Goal: Task Accomplishment & Management: Complete application form

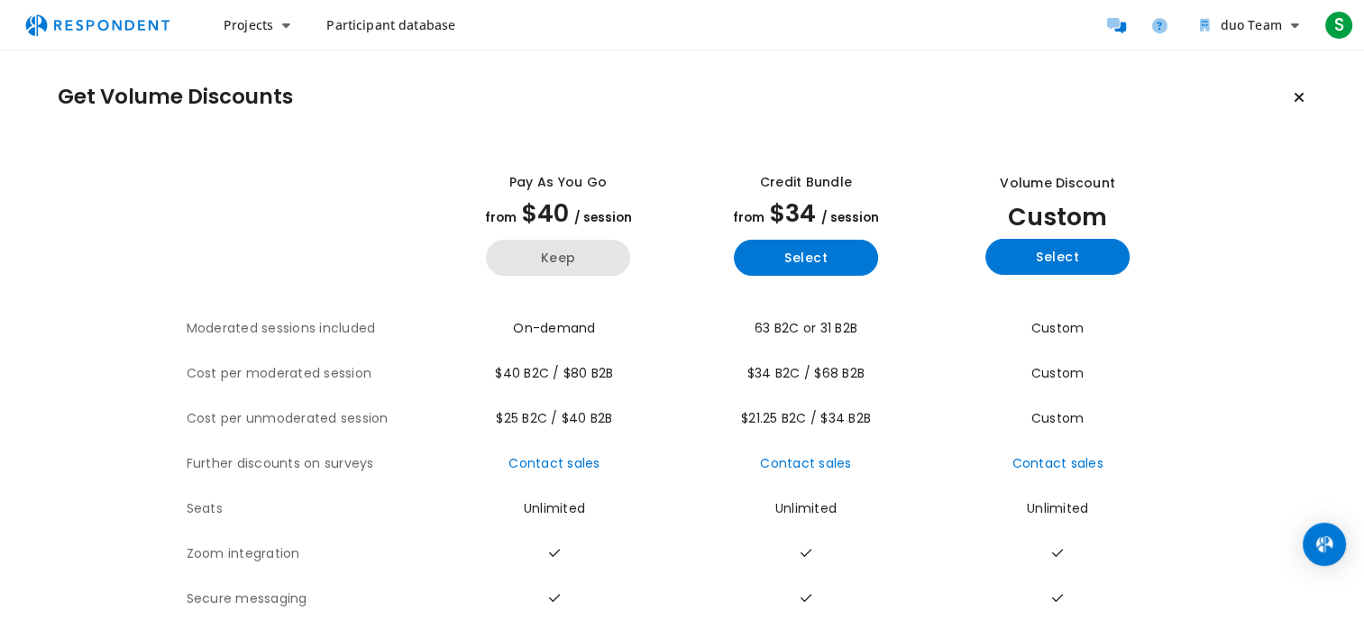
click at [570, 254] on button "Keep" at bounding box center [558, 258] width 144 height 36
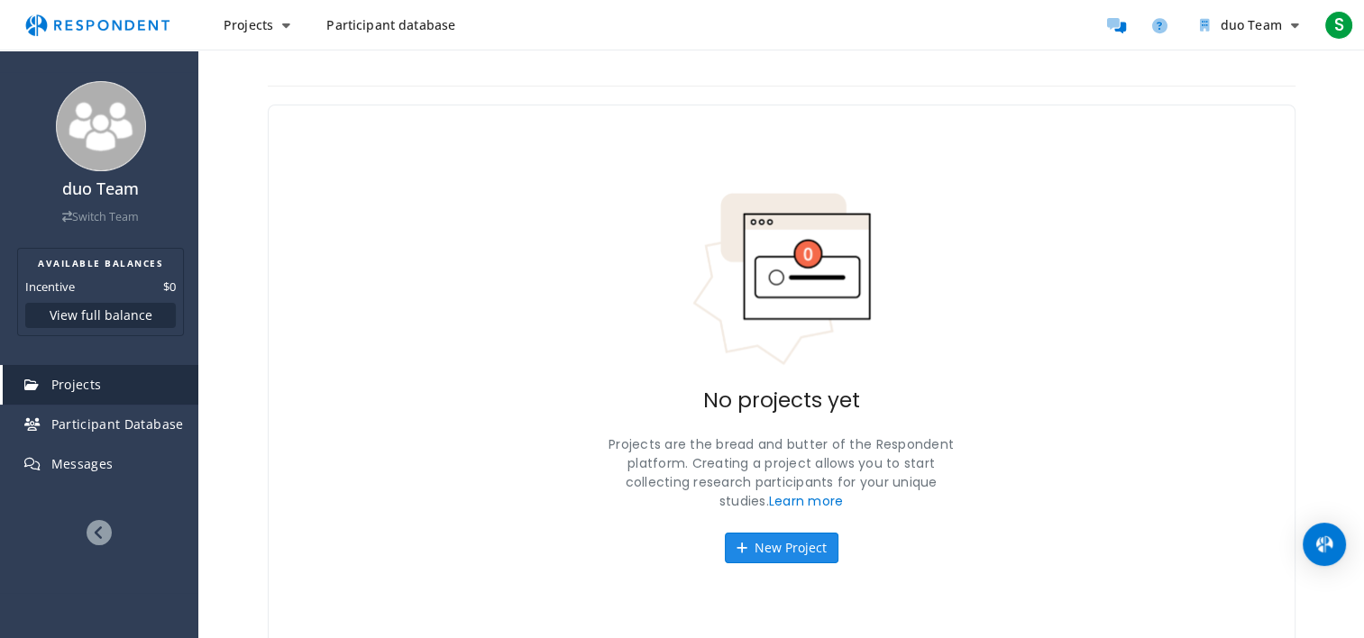
click at [754, 552] on button "New Project" at bounding box center [782, 548] width 114 height 31
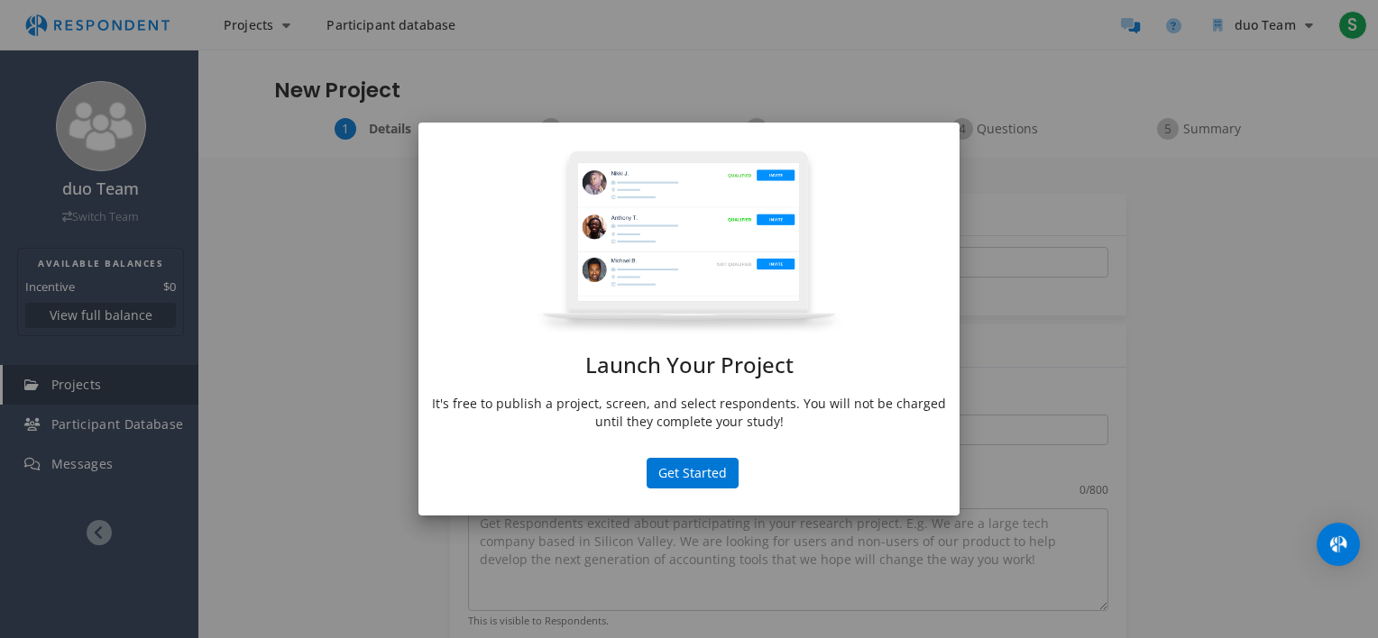
click at [393, 519] on div "Launch Your Project It's free to publish a project, screen, and select responde…" at bounding box center [689, 319] width 1378 height 638
click at [711, 480] on button "Get Started" at bounding box center [693, 473] width 92 height 31
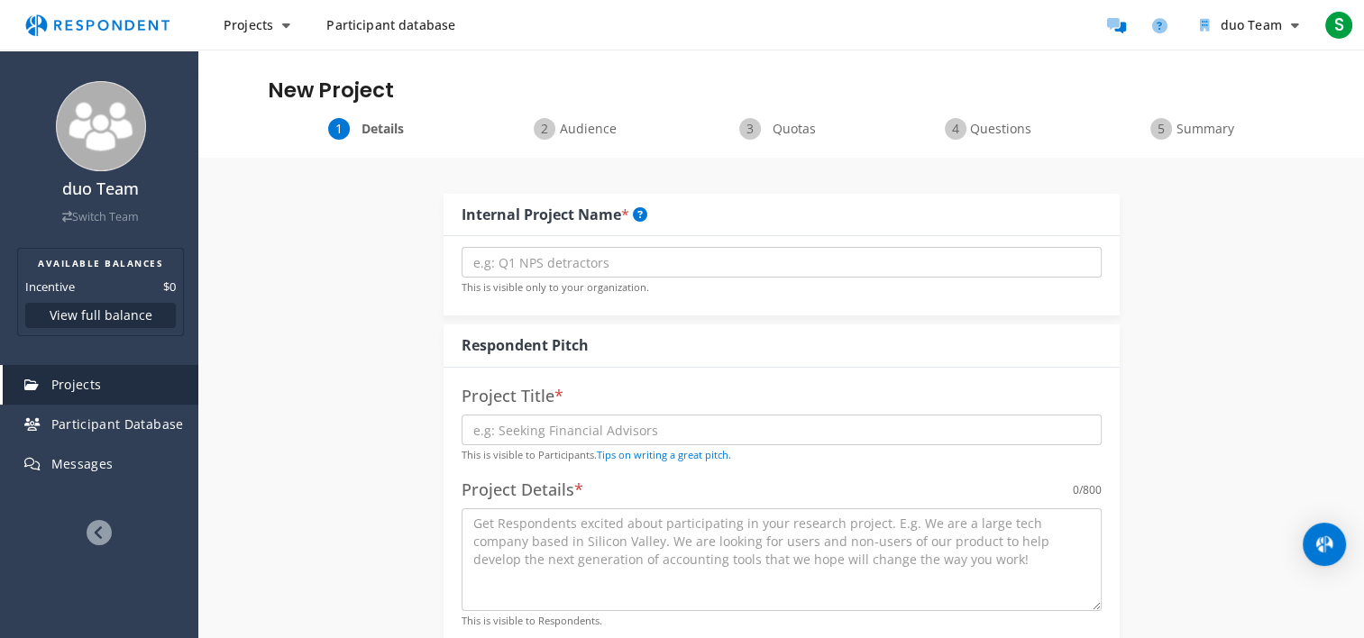
click at [587, 141] on div "Details Audience Quotas Questions Summary" at bounding box center [781, 138] width 1166 height 40
click at [595, 130] on span "Audience" at bounding box center [589, 129] width 60 height 18
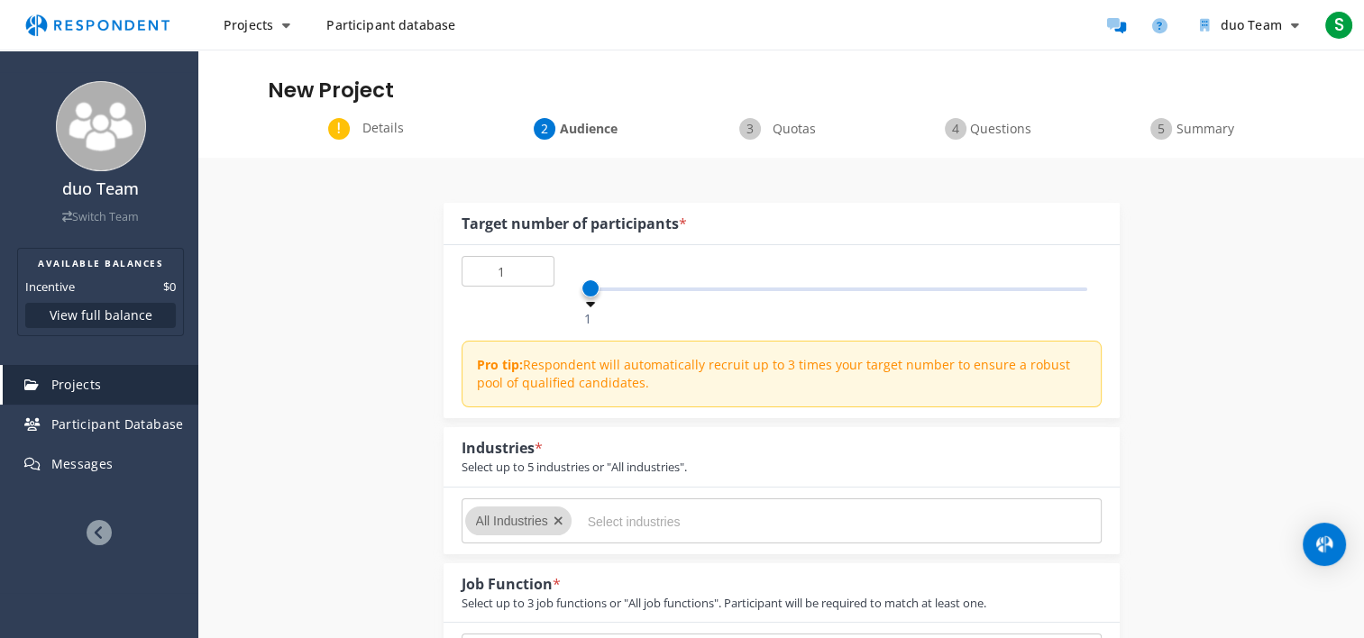
click at [364, 128] on span "Details" at bounding box center [384, 128] width 60 height 18
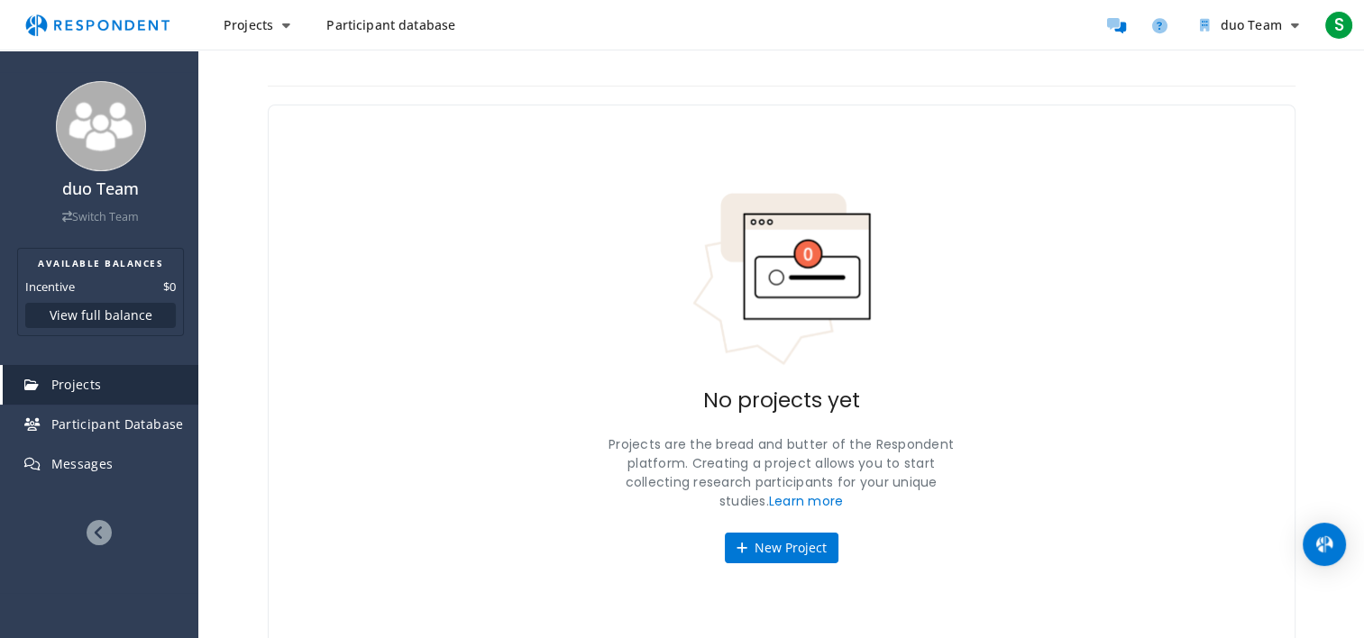
click at [95, 529] on icon at bounding box center [99, 532] width 25 height 25
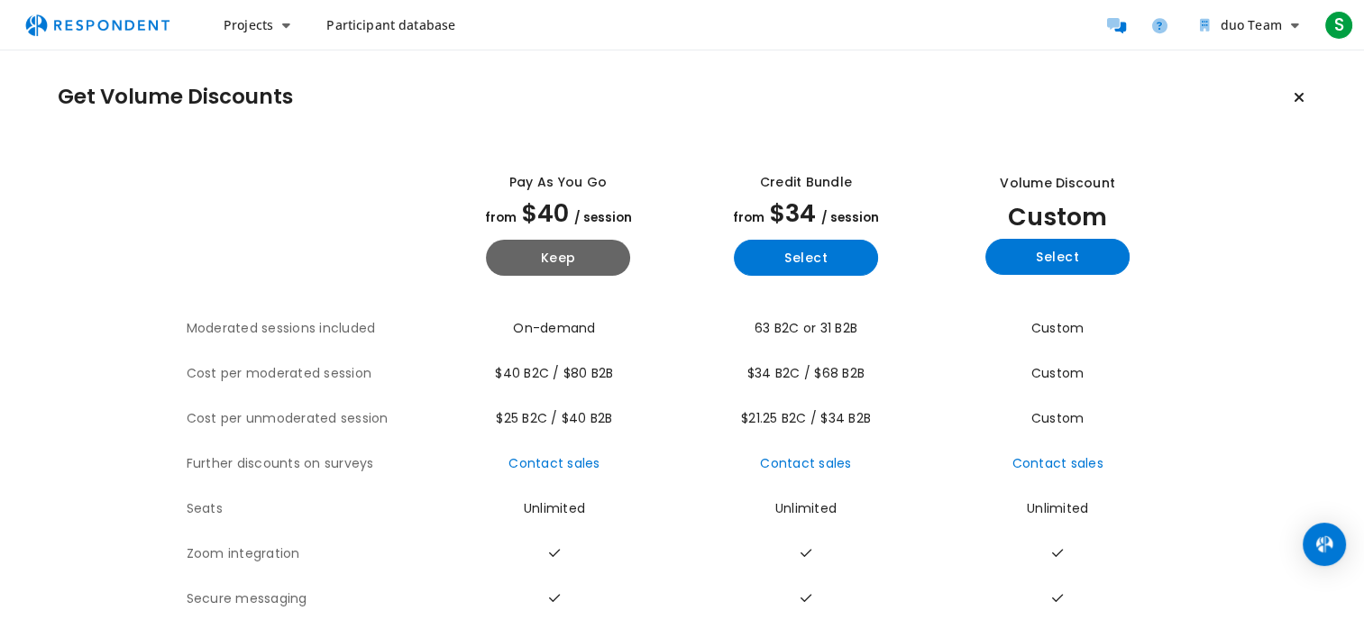
click at [368, 32] on span "Participant database" at bounding box center [390, 24] width 129 height 17
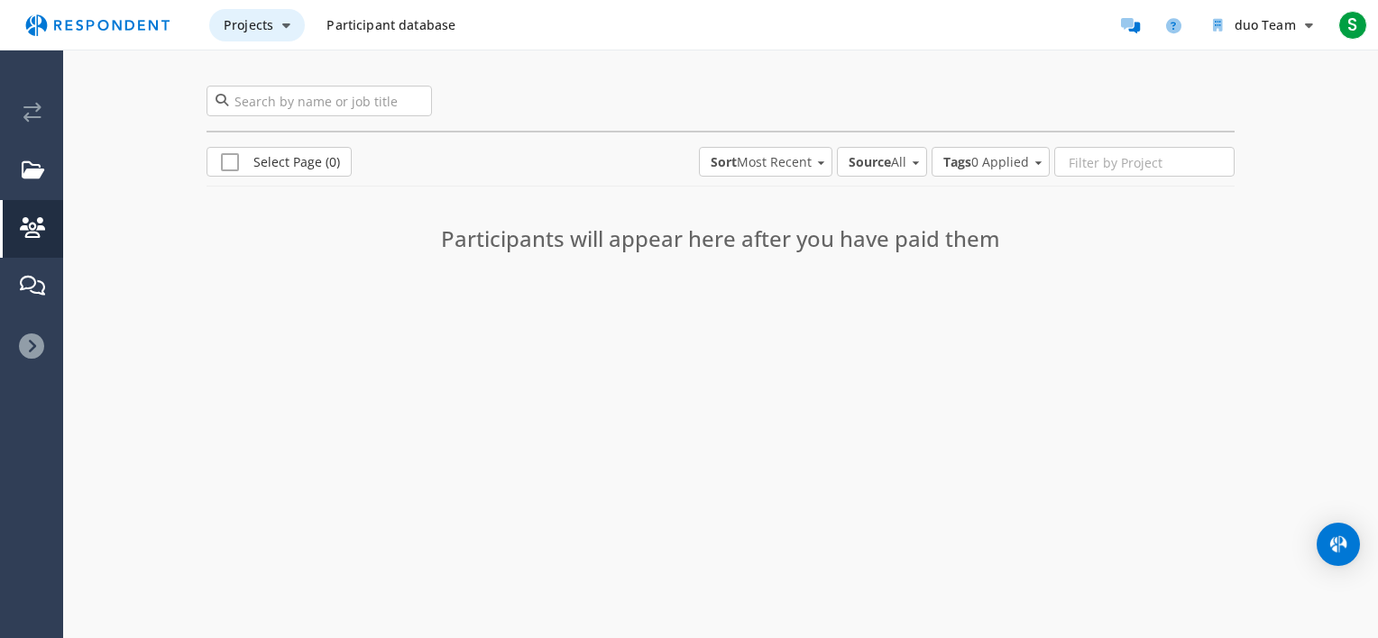
click at [289, 32] on button "Projects" at bounding box center [257, 25] width 96 height 32
click at [123, 152] on md-backdrop at bounding box center [689, 319] width 1378 height 638
click at [269, 27] on span "Projects" at bounding box center [249, 24] width 50 height 17
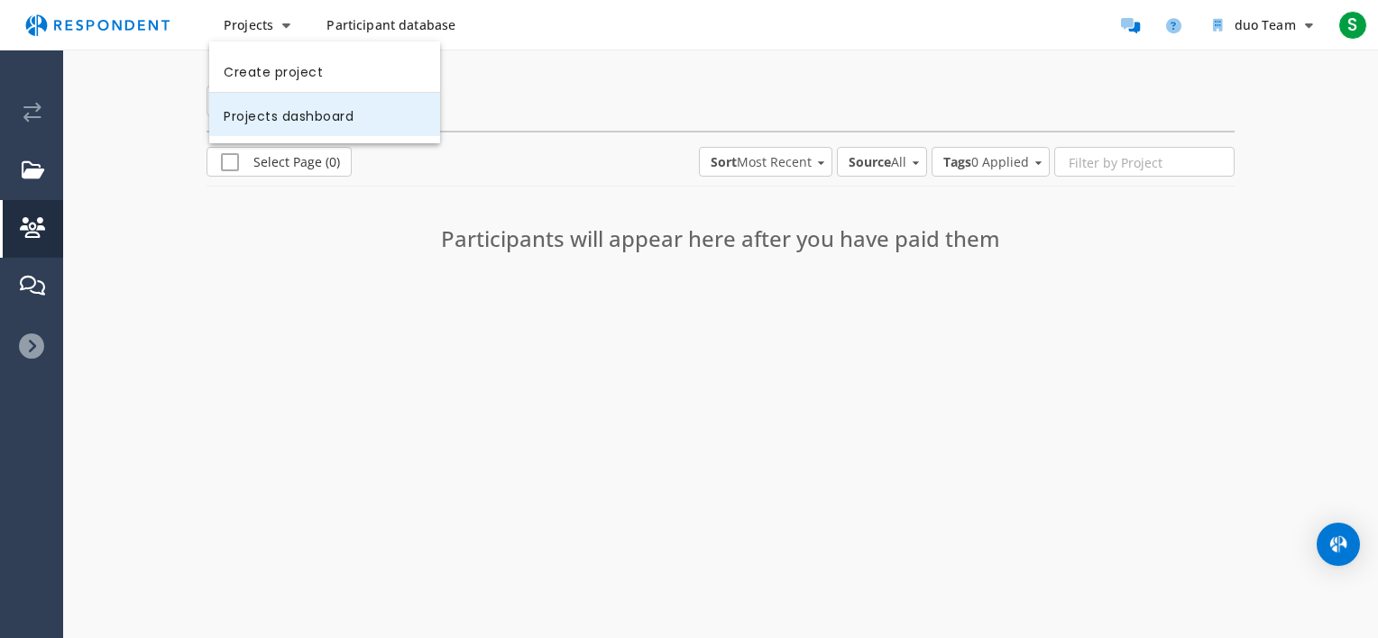
click at [302, 127] on link "Projects dashboard" at bounding box center [324, 114] width 231 height 43
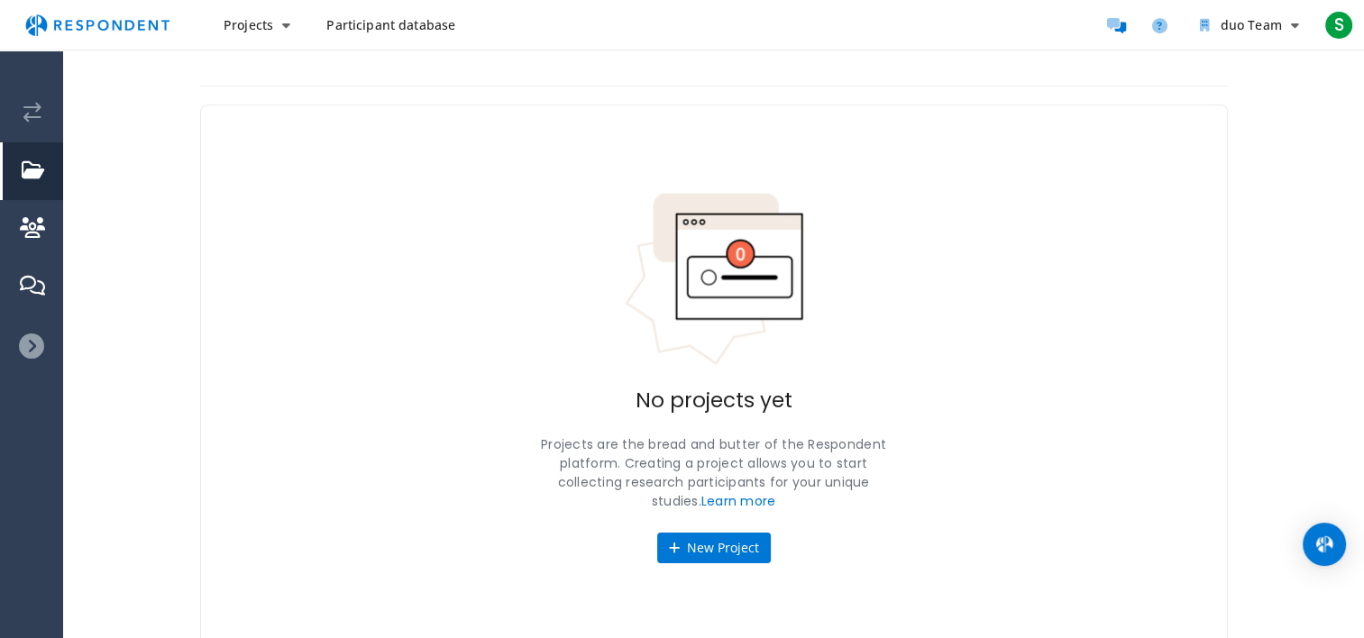
click at [32, 344] on icon at bounding box center [31, 346] width 25 height 25
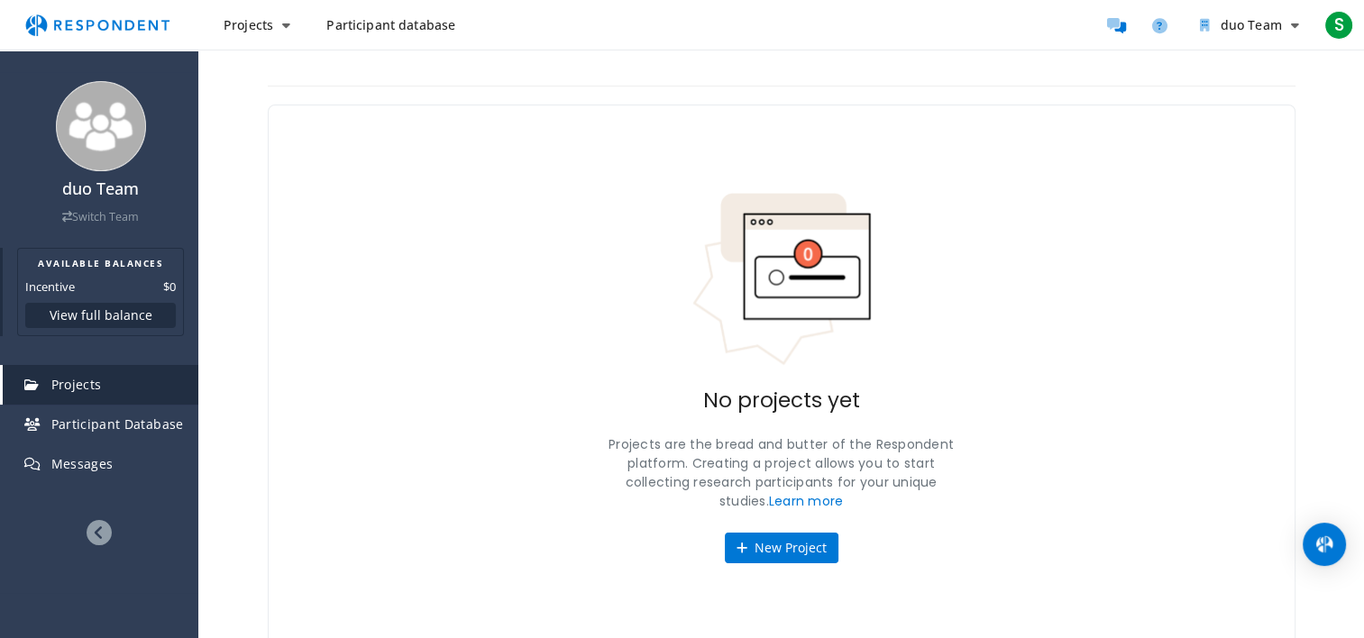
click at [117, 317] on button "View full balance" at bounding box center [100, 315] width 151 height 25
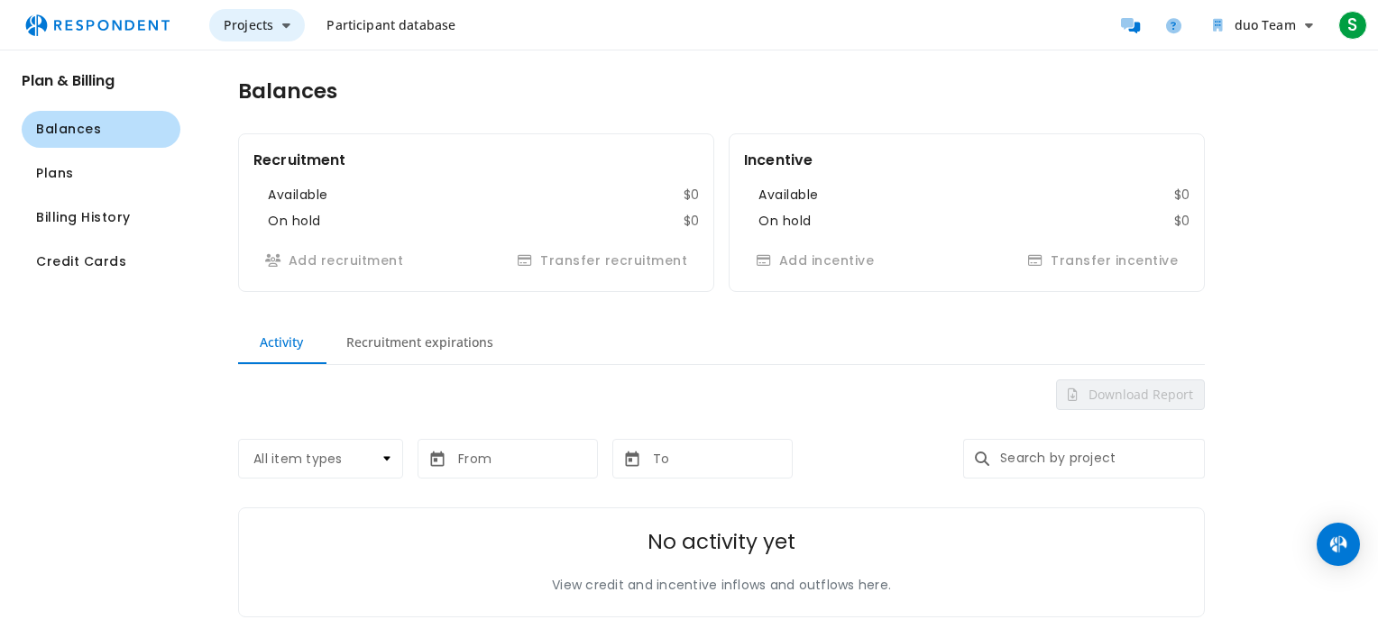
click at [282, 23] on icon "Main navigation" at bounding box center [286, 25] width 8 height 13
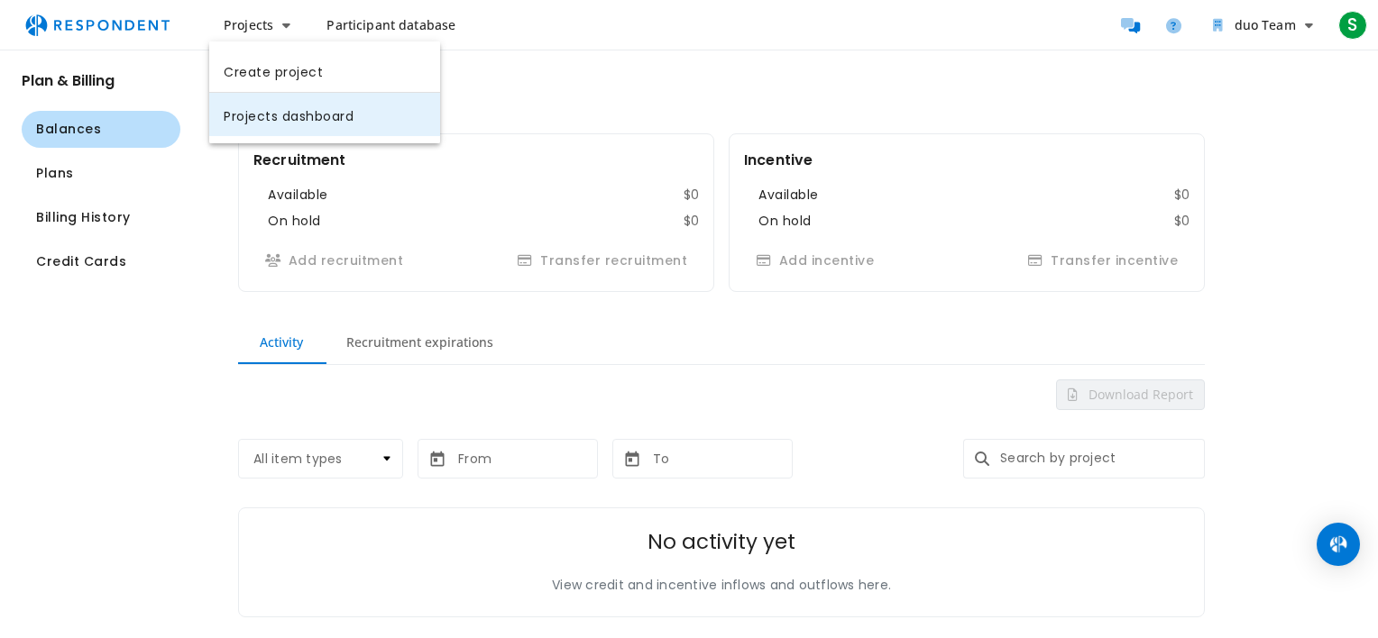
click at [418, 131] on link "Projects dashboard" at bounding box center [324, 114] width 231 height 43
